Goal: Book appointment/travel/reservation

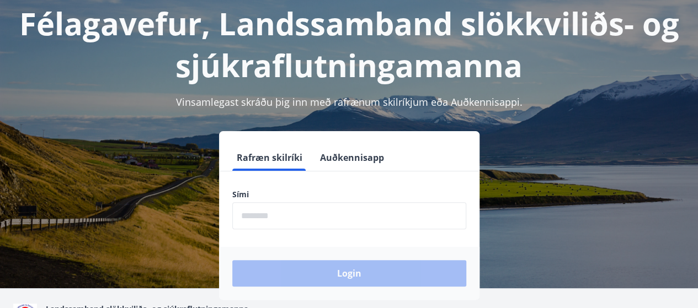
scroll to position [83, 0]
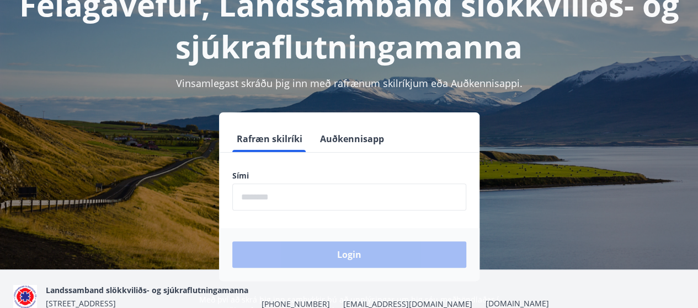
click at [291, 200] on input "phone" at bounding box center [349, 197] width 234 height 27
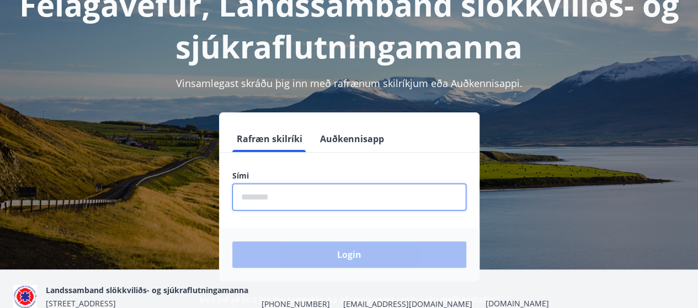
type input "********"
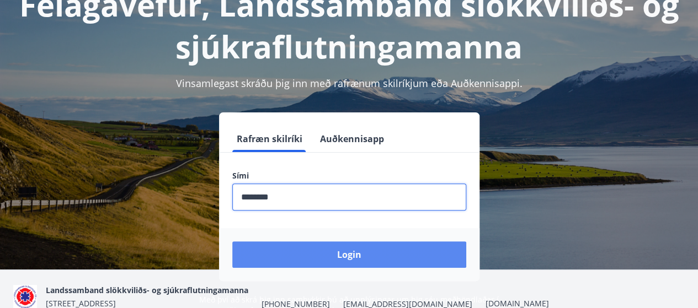
click at [320, 255] on button "Login" at bounding box center [349, 255] width 234 height 26
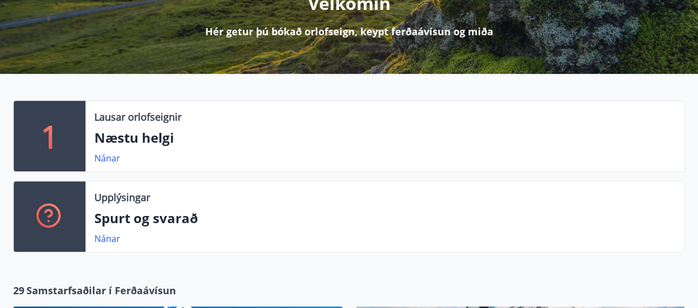
scroll to position [165, 0]
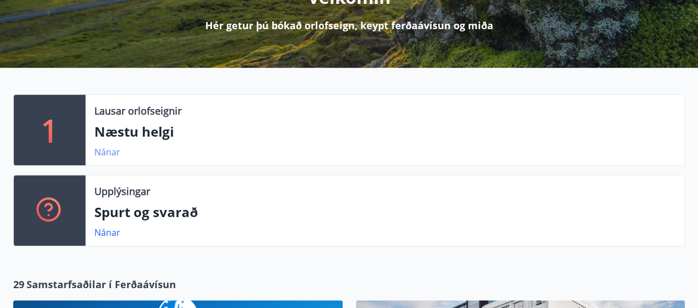
click at [101, 155] on link "Nánar" at bounding box center [107, 152] width 26 height 12
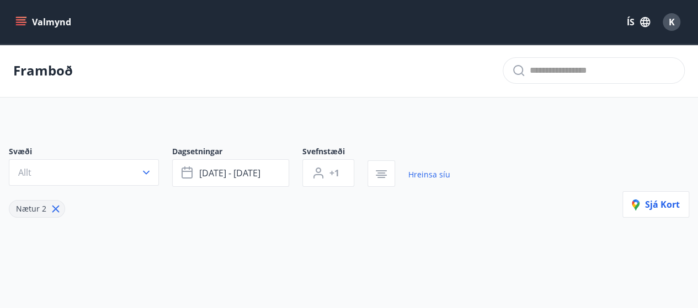
type input "*"
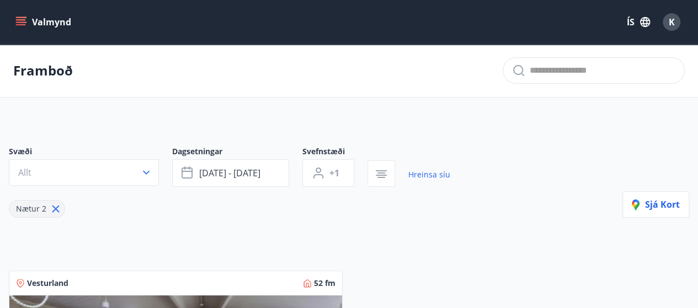
drag, startPoint x: 249, startPoint y: 148, endPoint x: 286, endPoint y: 122, distance: 45.4
click at [676, 20] on div "K" at bounding box center [671, 22] width 18 height 18
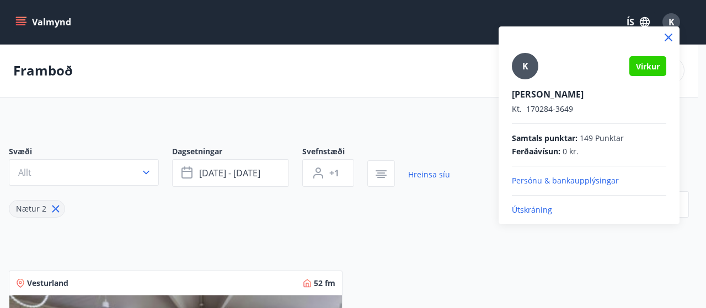
click at [253, 174] on div at bounding box center [353, 154] width 706 height 308
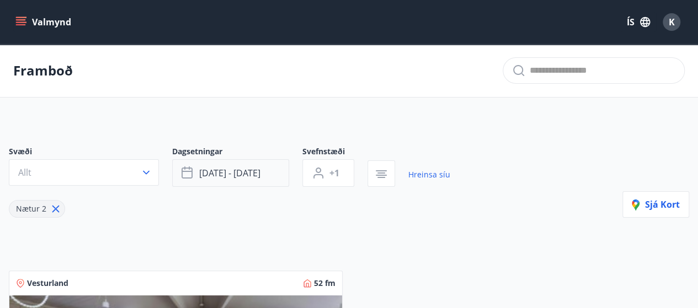
click at [249, 174] on span "sep 26 - sep 29" at bounding box center [229, 173] width 61 height 12
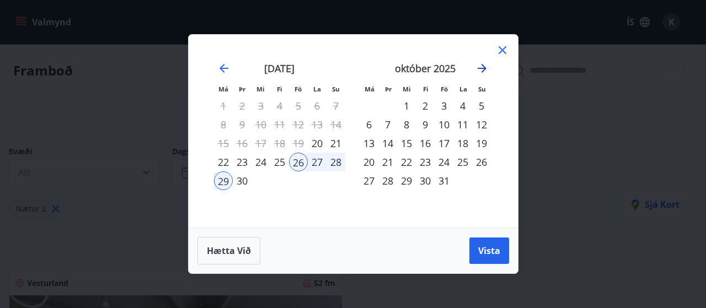
click at [481, 69] on icon "Move forward to switch to the next month." at bounding box center [481, 68] width 13 height 13
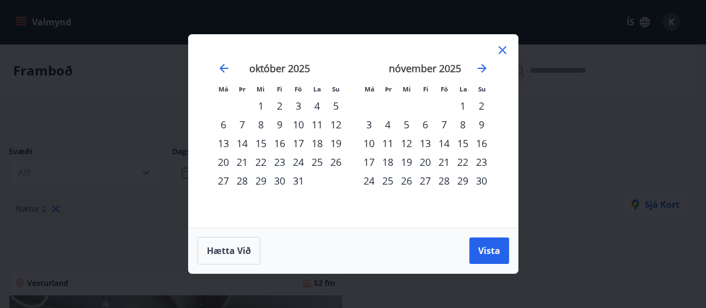
click at [467, 181] on div "29" at bounding box center [462, 180] width 19 height 19
click at [486, 251] on span "Vista" at bounding box center [489, 251] width 22 height 12
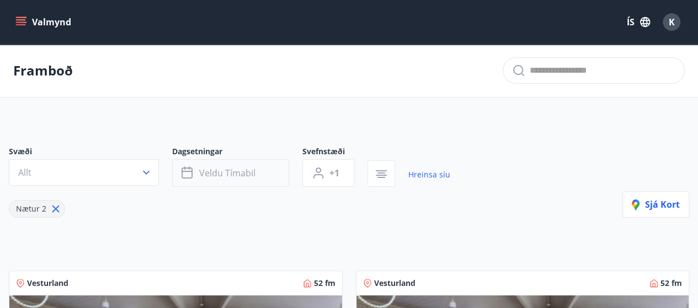
click at [195, 165] on button "Veldu tímabil" at bounding box center [230, 173] width 117 height 28
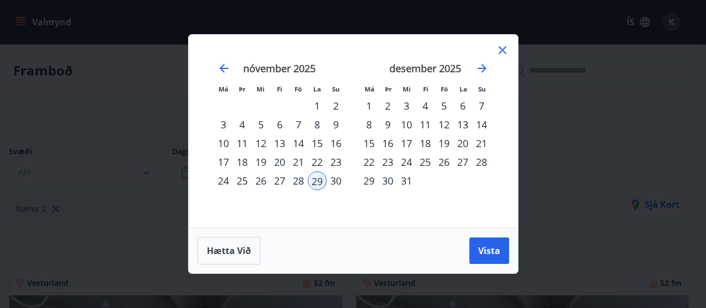
click at [298, 181] on div "28" at bounding box center [298, 180] width 19 height 19
click at [474, 248] on button "Vista" at bounding box center [489, 251] width 40 height 26
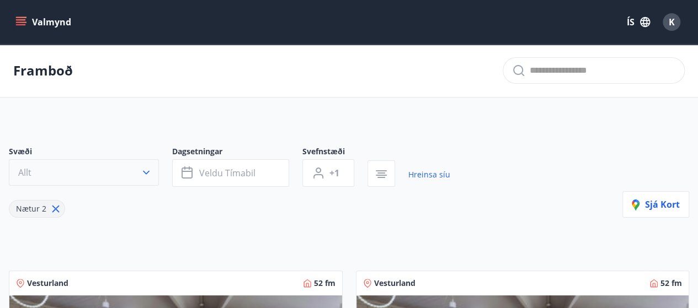
click at [142, 170] on icon "button" at bounding box center [146, 172] width 11 height 11
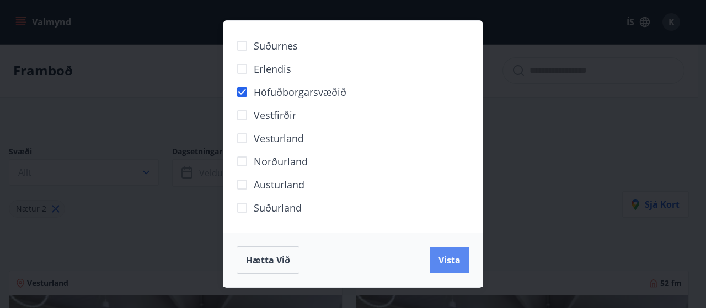
click at [446, 265] on span "Vista" at bounding box center [449, 260] width 22 height 12
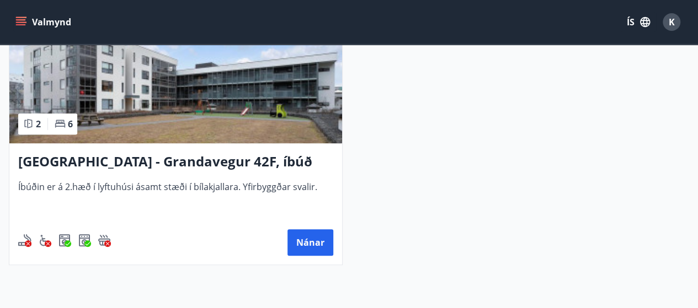
scroll to position [294, 0]
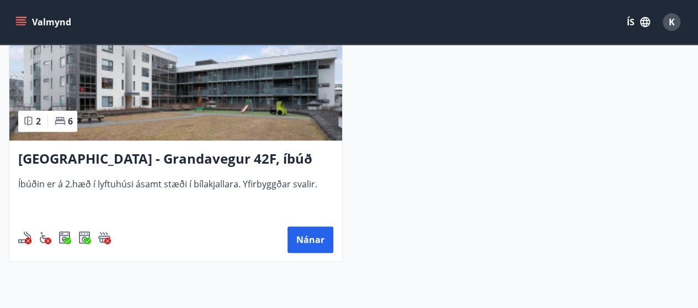
click at [168, 103] on img at bounding box center [175, 71] width 332 height 139
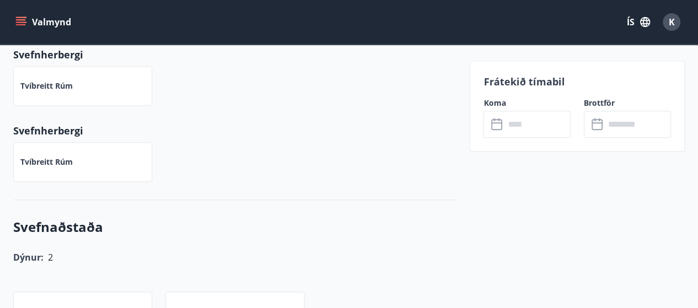
scroll to position [92, 0]
